Goal: Information Seeking & Learning: Find specific fact

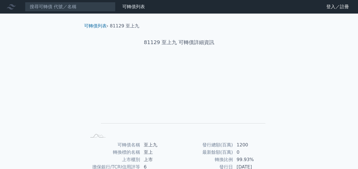
click at [98, 4] on input at bounding box center [70, 7] width 91 height 10
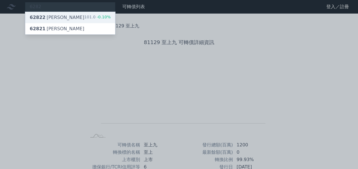
type input "6282"
click at [45, 16] on div "62822 [PERSON_NAME]" at bounding box center [57, 17] width 55 height 7
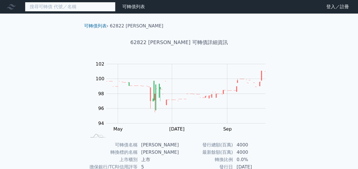
click at [62, 7] on input at bounding box center [70, 7] width 91 height 10
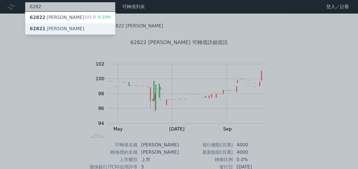
type input "6282"
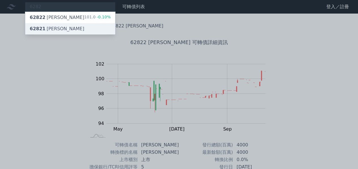
click at [50, 29] on div "62821 [PERSON_NAME]" at bounding box center [57, 28] width 55 height 7
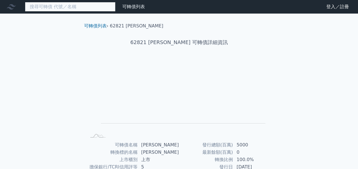
click at [73, 8] on input at bounding box center [70, 7] width 91 height 10
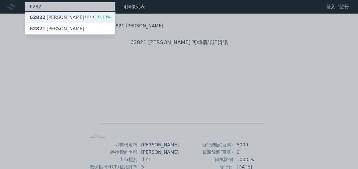
type input "6282"
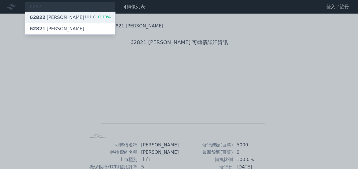
click at [39, 17] on span "62822" at bounding box center [38, 17] width 16 height 5
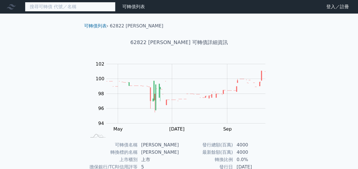
click at [98, 7] on input at bounding box center [70, 7] width 91 height 10
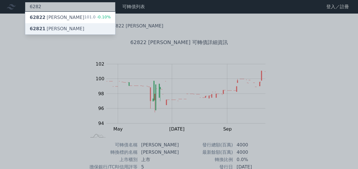
type input "6282"
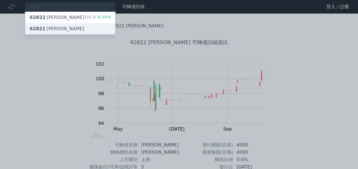
click at [56, 29] on div "62821 [PERSON_NAME]" at bounding box center [57, 28] width 55 height 7
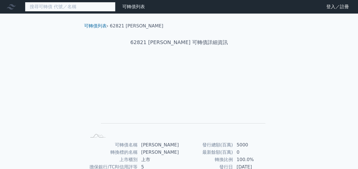
click at [92, 7] on input at bounding box center [70, 7] width 91 height 10
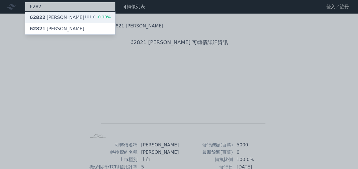
type input "6282"
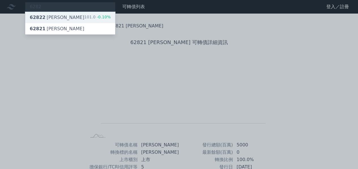
click at [52, 17] on div "62822 [PERSON_NAME]" at bounding box center [57, 17] width 55 height 7
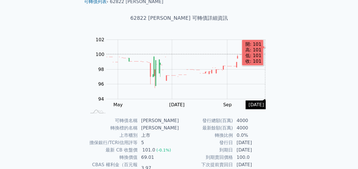
scroll to position [57, 0]
